Goal: Navigation & Orientation: Understand site structure

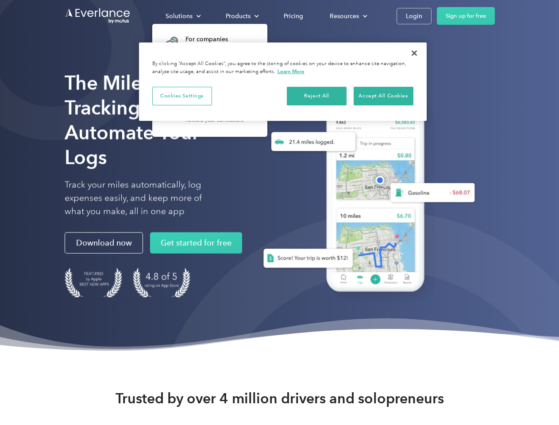
click at [183, 16] on div "Solutions" at bounding box center [179, 16] width 27 height 11
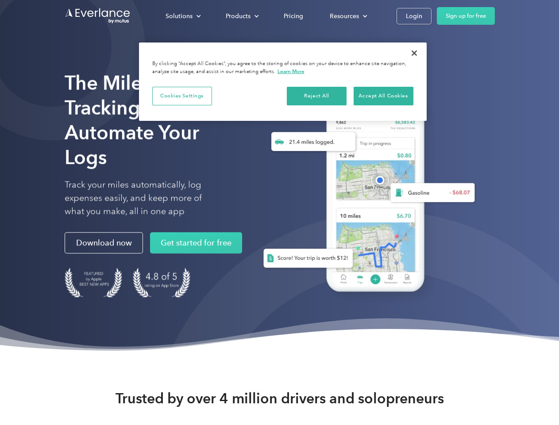
click at [241, 16] on div "Products" at bounding box center [238, 16] width 25 height 11
click at [348, 16] on div "Resources" at bounding box center [344, 16] width 29 height 11
click at [182, 96] on button "Cookies Settings" at bounding box center [182, 96] width 60 height 19
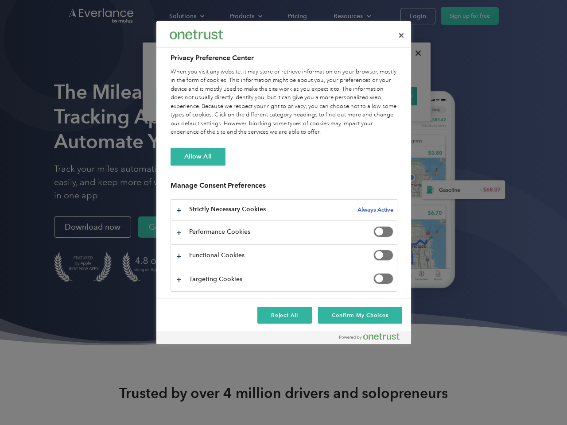
click at [317, 96] on div "When you visit any website, it may store or retrieve information on your browse…" at bounding box center [283, 102] width 227 height 69
click at [383, 96] on div "When you visit any website, it may store or retrieve information on your browse…" at bounding box center [283, 102] width 227 height 69
click at [414, 53] on div at bounding box center [283, 212] width 567 height 425
